Goal: Task Accomplishment & Management: Complete application form

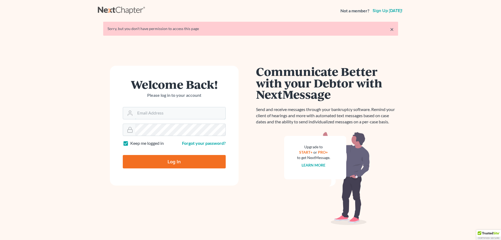
type input "christina.jackson@acton-snyder.com"
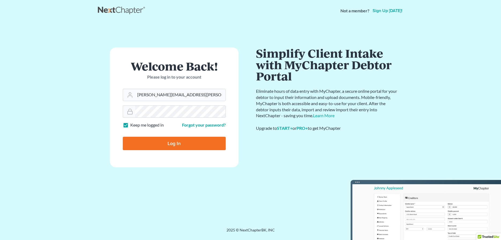
click at [188, 145] on input "Log In" at bounding box center [174, 143] width 103 height 13
type input "Thinking..."
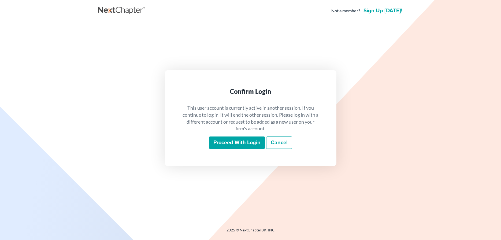
click at [230, 145] on input "Proceed with login" at bounding box center [237, 142] width 56 height 12
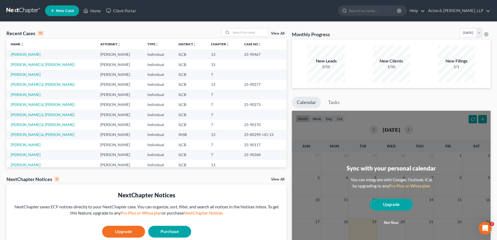
click at [25, 11] on link at bounding box center [23, 11] width 34 height 10
click at [62, 9] on span "New Case" at bounding box center [65, 11] width 18 height 4
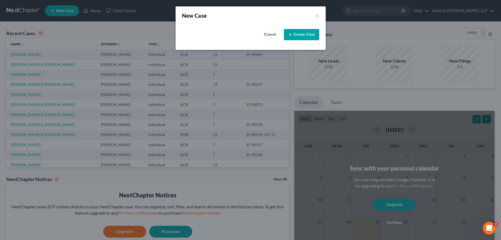
select select "24"
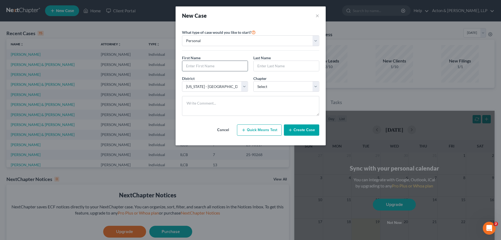
click at [205, 65] on input "text" at bounding box center [214, 66] width 65 height 10
type input "[PERSON_NAME]"
click at [280, 85] on select "Select 7 11 12 13" at bounding box center [286, 86] width 66 height 11
select select "0"
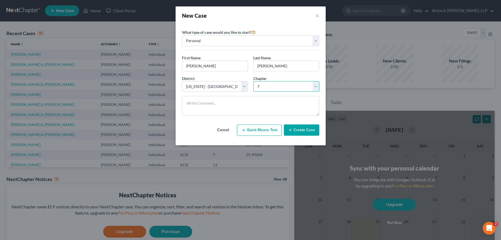
click at [253, 81] on select "Select 7 11 12 13" at bounding box center [286, 86] width 66 height 11
click at [298, 130] on button "Create Case" at bounding box center [301, 129] width 35 height 11
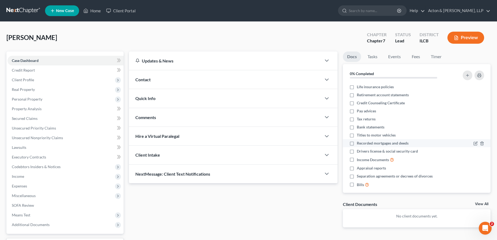
click at [480, 141] on div at bounding box center [468, 142] width 35 height 5
click at [32, 69] on span "Credit Report" at bounding box center [23, 70] width 23 height 5
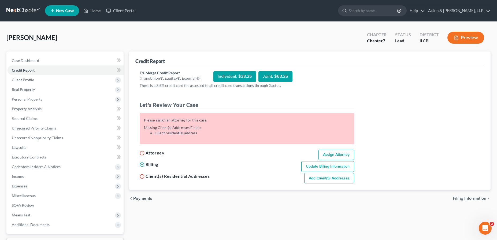
click at [228, 76] on div "Individual: $38.25" at bounding box center [234, 76] width 43 height 10
click at [34, 64] on link "Case Dashboard" at bounding box center [66, 61] width 116 height 10
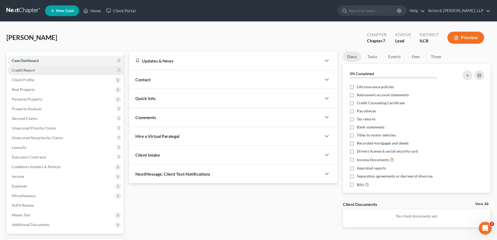
click at [34, 72] on link "Credit Report" at bounding box center [66, 70] width 116 height 10
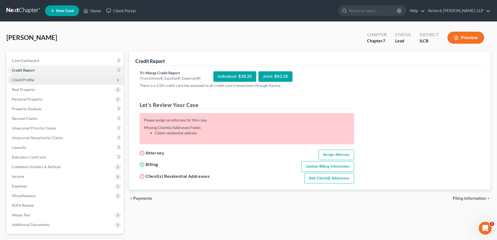
click at [39, 81] on span "Client Profile" at bounding box center [66, 80] width 116 height 10
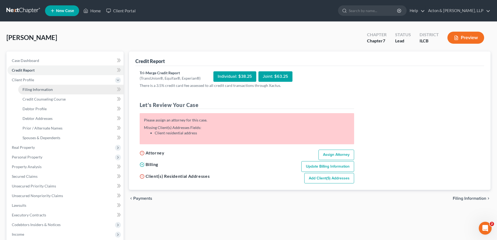
click at [61, 92] on link "Filing Information" at bounding box center [70, 90] width 105 height 10
select select "1"
select select "0"
select select "24"
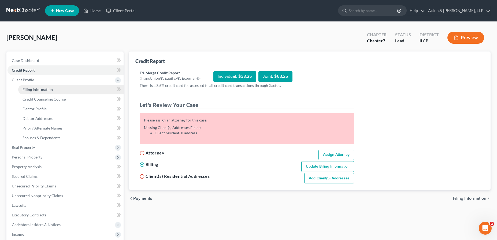
select select "14"
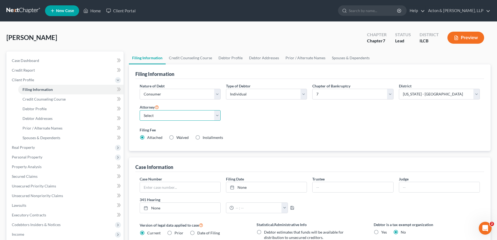
click at [211, 115] on select "Select [PERSON_NAME] - ILCB [PERSON_NAME] - ILCB" at bounding box center [180, 115] width 81 height 11
select select "0"
click at [140, 110] on select "Select [PERSON_NAME] - ILCB [PERSON_NAME] - ILCB" at bounding box center [180, 115] width 81 height 11
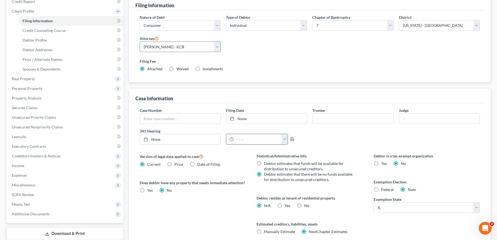
scroll to position [107, 0]
